Goal: Check status: Check status

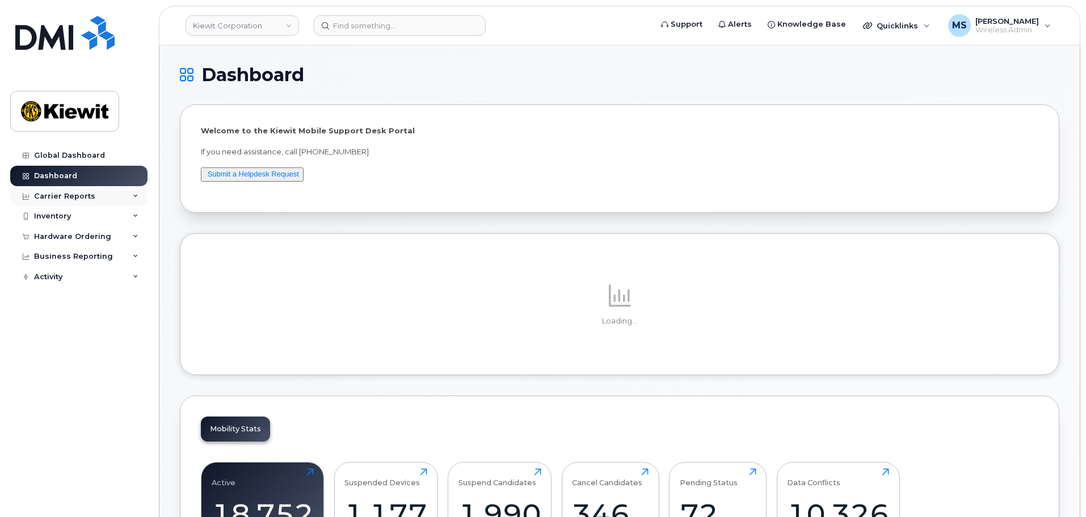
click at [69, 195] on div "Carrier Reports" at bounding box center [64, 196] width 61 height 9
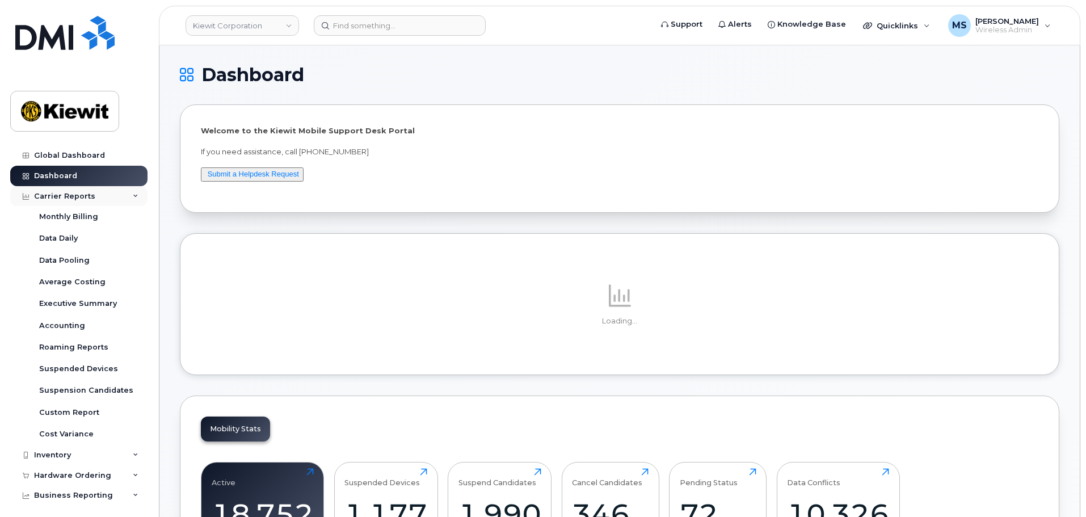
click at [69, 195] on div "Carrier Reports" at bounding box center [64, 196] width 61 height 9
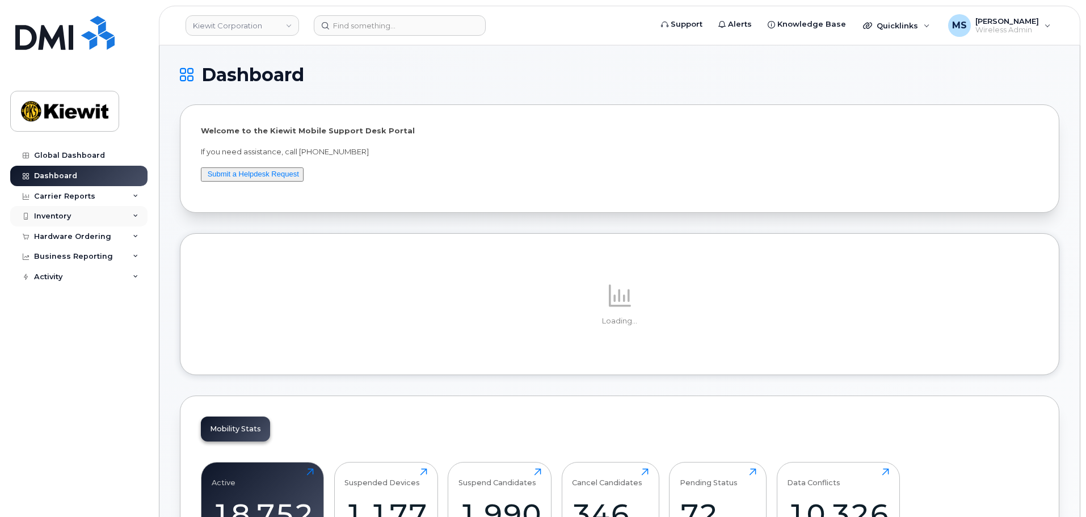
click at [68, 217] on div "Inventory" at bounding box center [52, 216] width 37 height 9
click at [70, 351] on div "Hardware Ordering" at bounding box center [78, 345] width 137 height 20
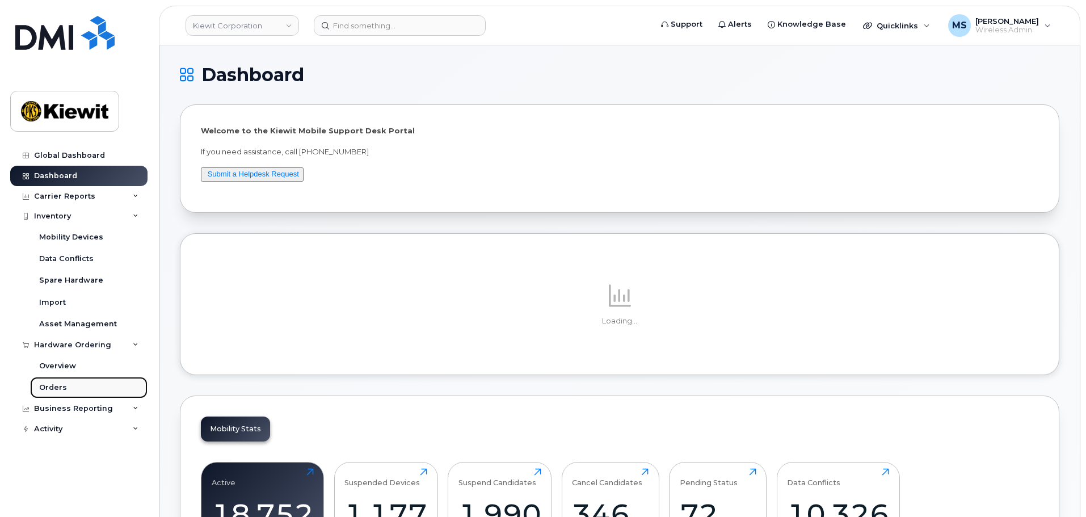
click at [64, 386] on div "Orders" at bounding box center [53, 387] width 28 height 10
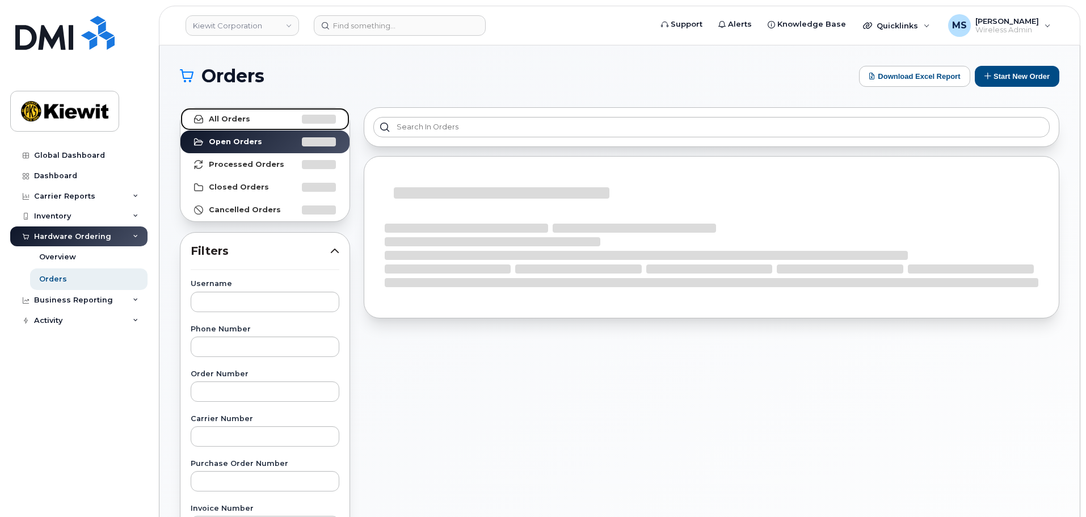
click at [229, 123] on strong "All Orders" at bounding box center [229, 119] width 41 height 9
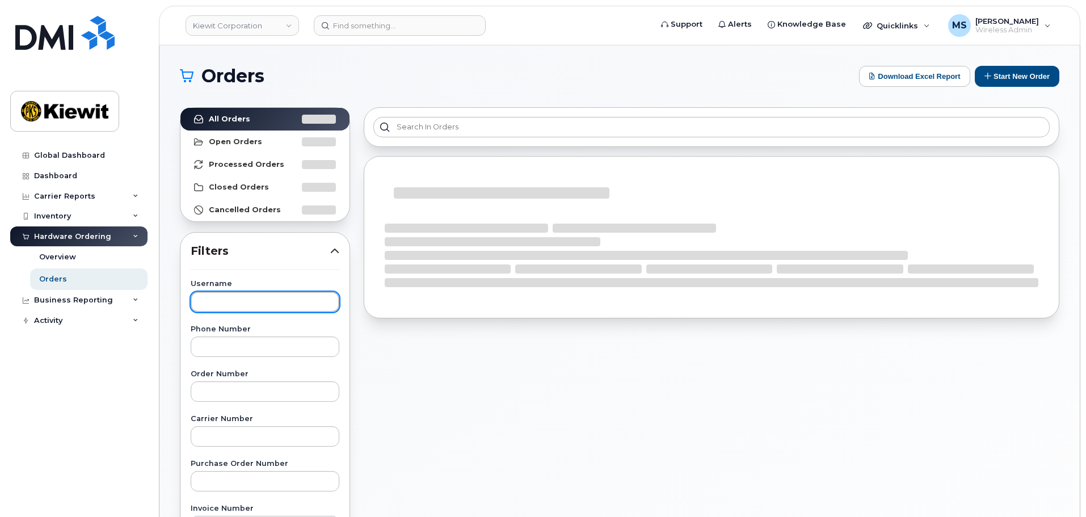
click at [225, 306] on input "text" at bounding box center [265, 302] width 149 height 20
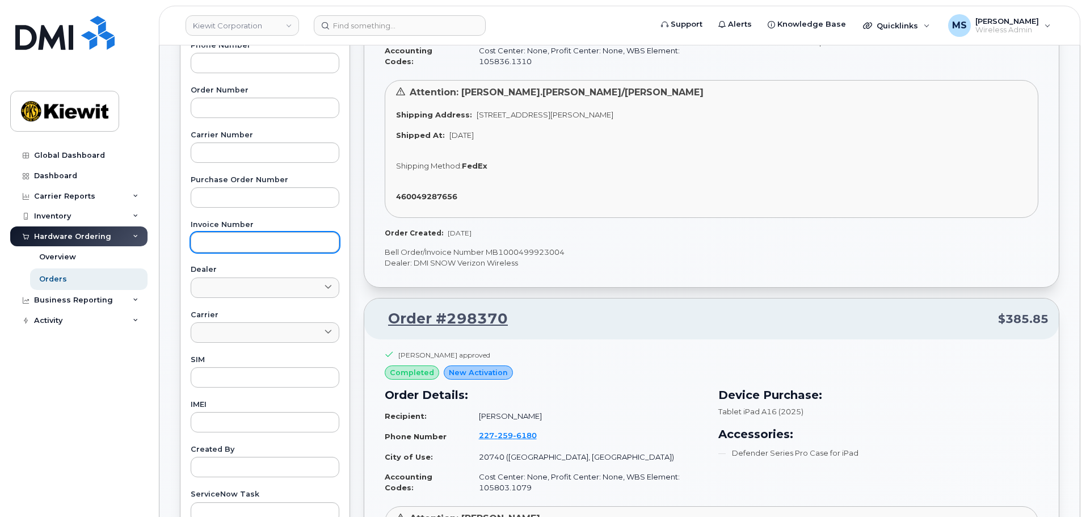
scroll to position [57, 0]
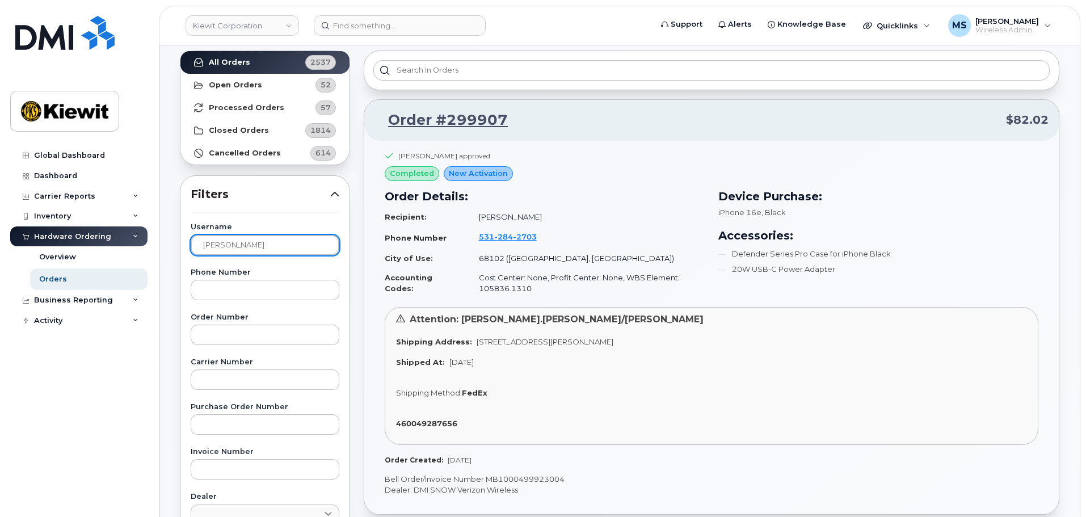
click at [259, 247] on input "[PERSON_NAME]" at bounding box center [265, 245] width 149 height 20
click at [259, 248] on input "[PERSON_NAME]" at bounding box center [265, 245] width 149 height 20
click at [262, 250] on input "[PERSON_NAME]" at bounding box center [265, 245] width 149 height 20
click at [261, 246] on input "[PERSON_NAME]" at bounding box center [265, 245] width 149 height 20
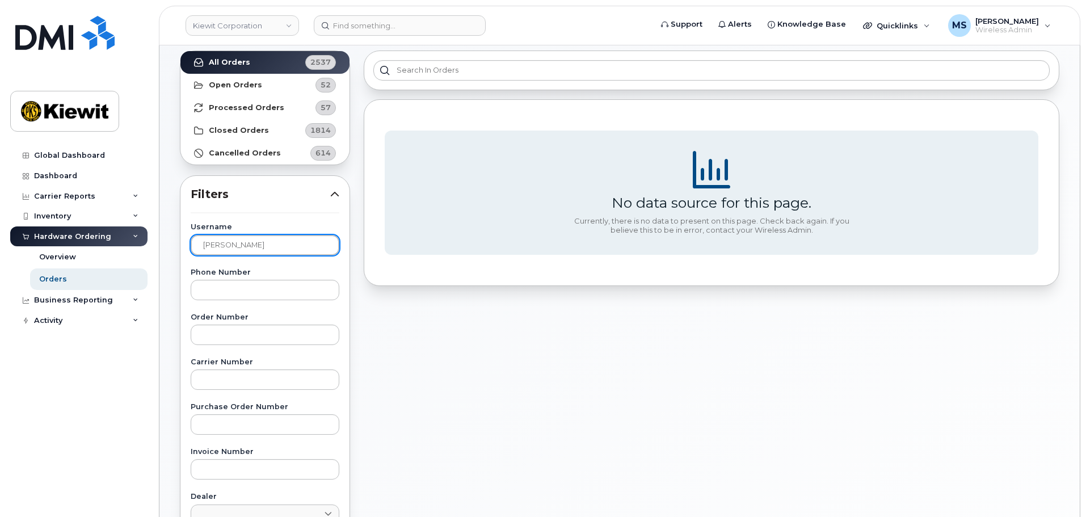
drag, startPoint x: 236, startPoint y: 244, endPoint x: 209, endPoint y: 248, distance: 27.0
click at [209, 248] on input "[PERSON_NAME]" at bounding box center [265, 245] width 149 height 20
type input "[PERSON_NAME]"
